Goal: Information Seeking & Learning: Find specific fact

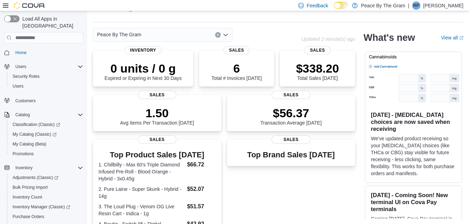
scroll to position [38, 0]
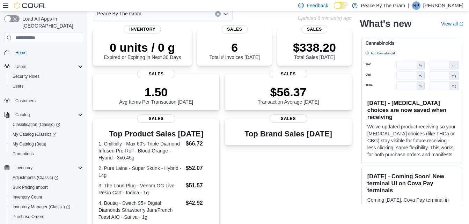
click at [452, 98] on div "Peace By The Gram Updated 6 minute(s) ago 0 units / 0 g Expired or Expiring in …" at bounding box center [278, 200] width 371 height 387
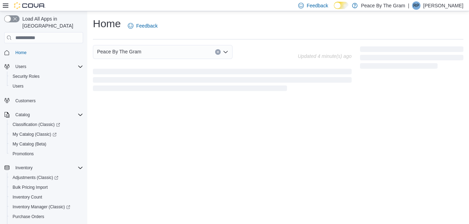
scroll to position [0, 0]
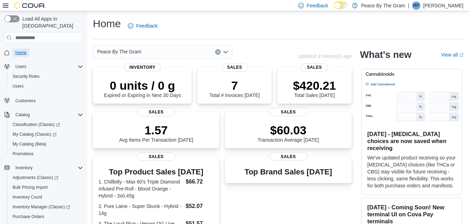
click at [22, 50] on span "Home" at bounding box center [20, 53] width 11 height 6
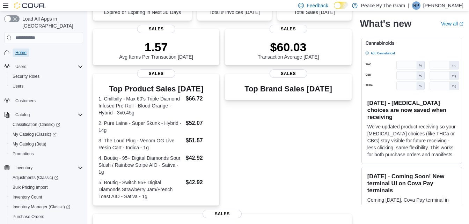
scroll to position [80, 0]
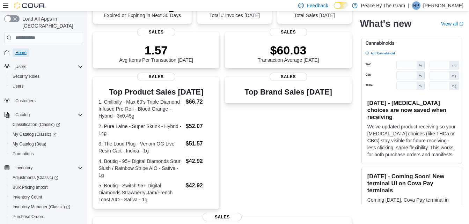
click at [19, 50] on span "Home" at bounding box center [20, 53] width 11 height 6
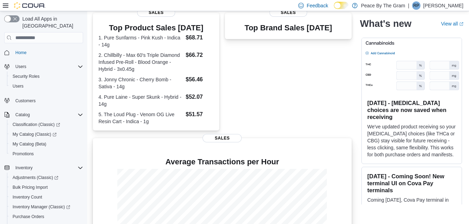
scroll to position [206, 0]
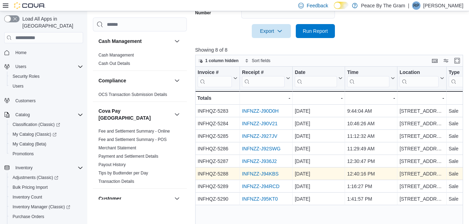
scroll to position [239, 0]
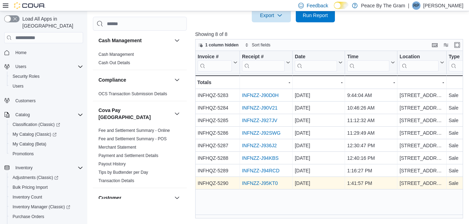
click at [245, 182] on link "INFNZZ-J95KT0" at bounding box center [260, 184] width 36 height 6
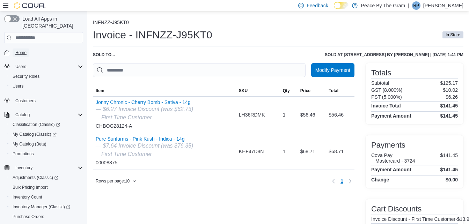
click at [23, 50] on span "Home" at bounding box center [20, 53] width 11 height 6
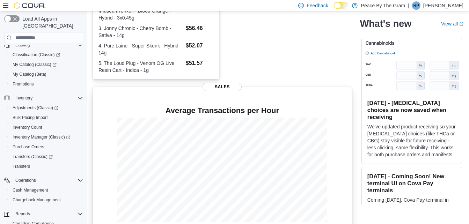
scroll to position [206, 0]
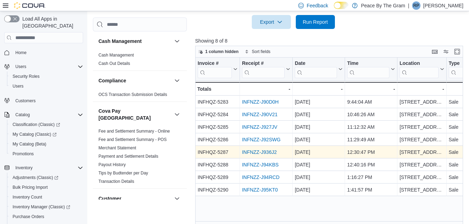
scroll to position [239, 0]
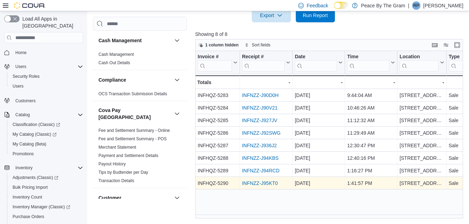
click at [268, 183] on link "INFNZZ-J95KT0" at bounding box center [260, 184] width 36 height 6
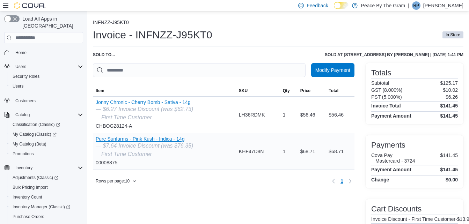
click at [116, 139] on button "Pure Sunfarms - Pink Kush - Indica - 14g" at bounding box center [145, 139] width 98 height 6
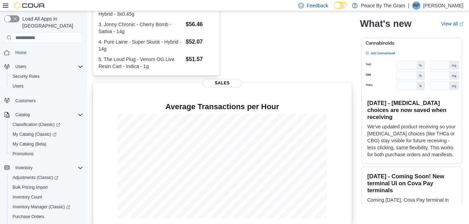
scroll to position [206, 0]
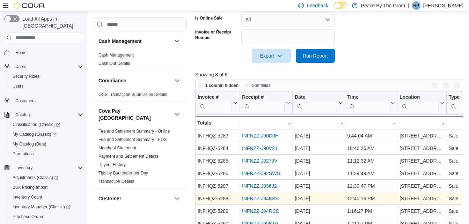
scroll to position [239, 0]
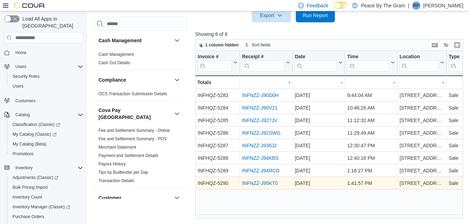
click at [253, 181] on link "INFNZZ-J95KT0" at bounding box center [260, 184] width 36 height 6
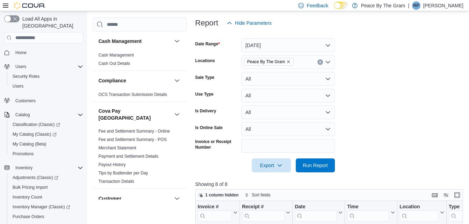
scroll to position [140, 0]
